Goal: Information Seeking & Learning: Learn about a topic

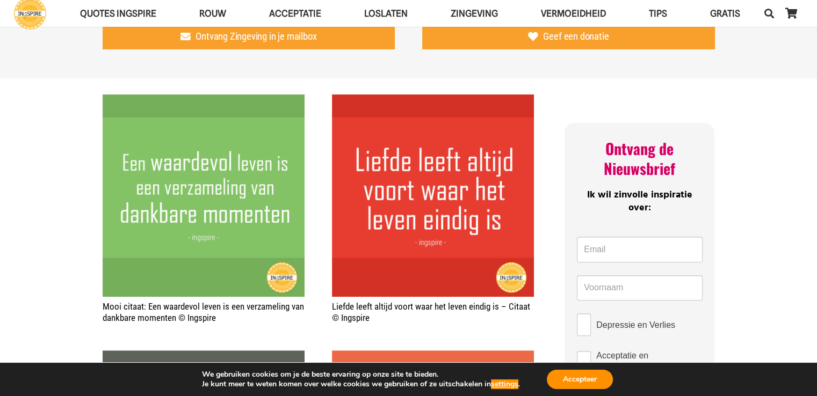
scroll to position [322, 0]
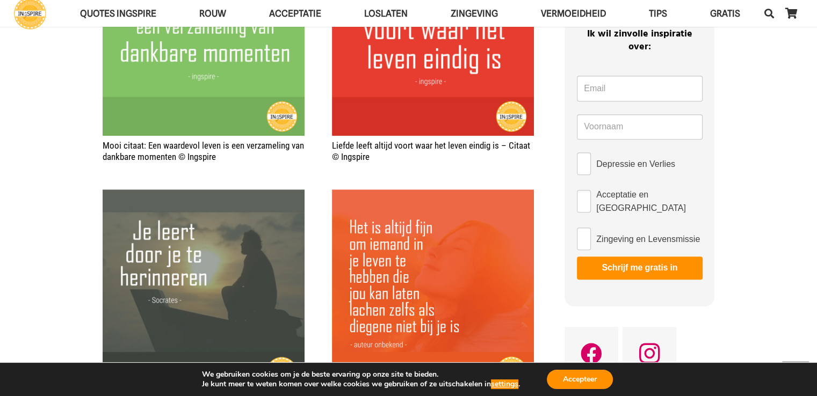
scroll to position [376, 0]
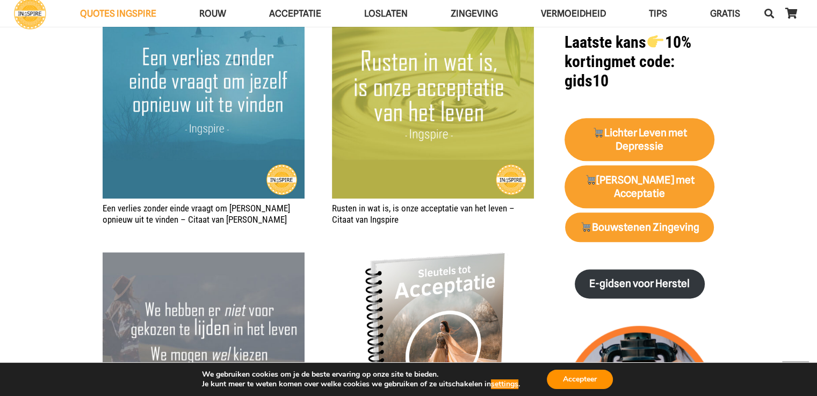
scroll to position [1343, 0]
